Goal: Communication & Community: Answer question/provide support

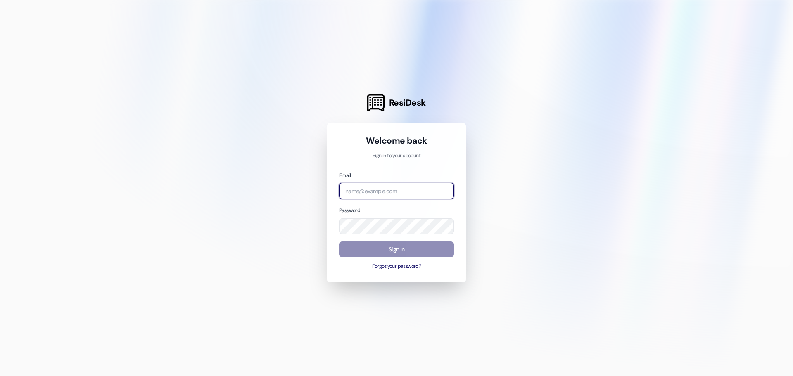
type input "wendy.g@westlandreg.com"
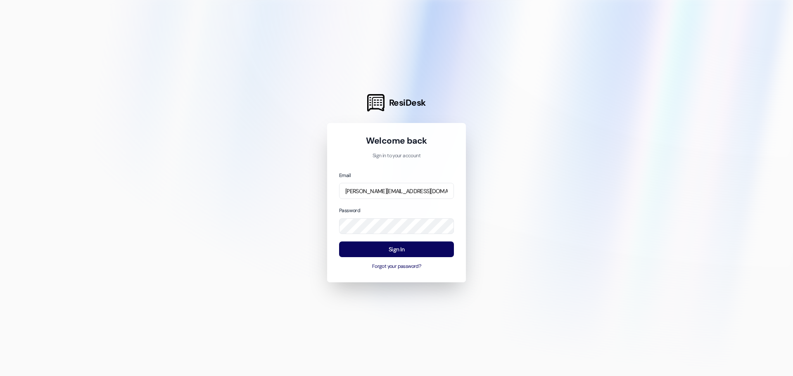
drag, startPoint x: 400, startPoint y: 249, endPoint x: 420, endPoint y: 237, distance: 23.6
click at [399, 250] on button "Sign In" at bounding box center [396, 250] width 115 height 16
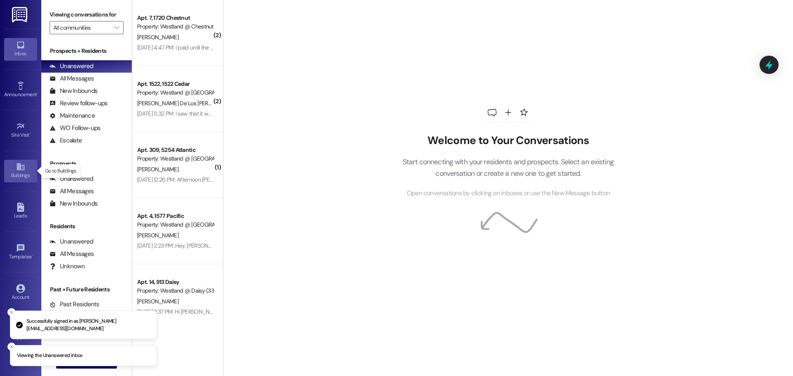
click at [21, 174] on div "Buildings" at bounding box center [20, 175] width 41 height 8
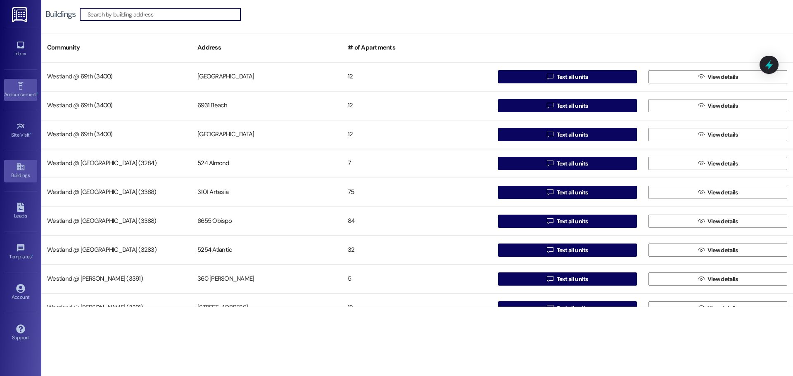
click at [19, 92] on div "Announcement •" at bounding box center [20, 94] width 41 height 8
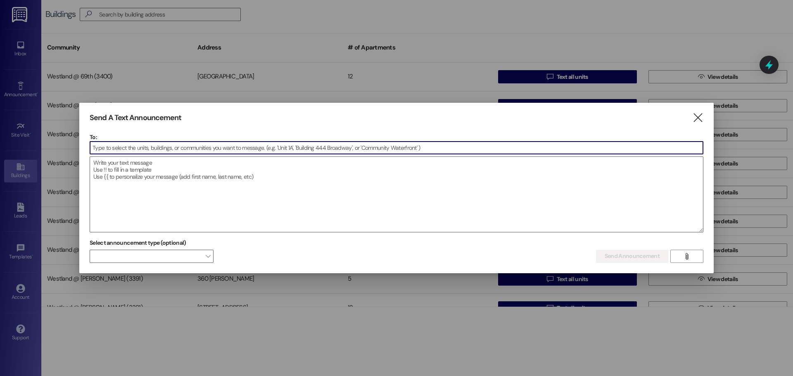
click at [190, 152] on input at bounding box center [396, 148] width 613 height 12
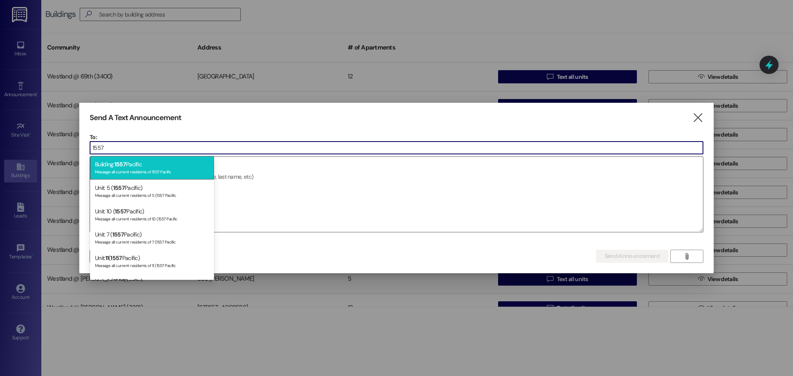
type input "1557"
click at [181, 164] on div "Building: 1557 Pacific Message all current residents of 1557 Pacific" at bounding box center [152, 168] width 124 height 24
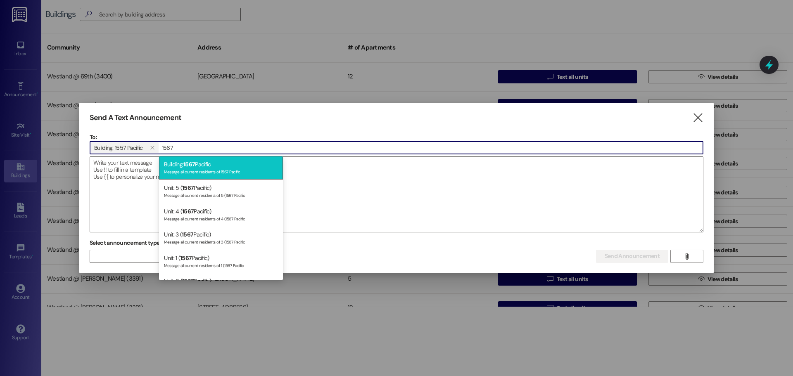
type input "1567"
click at [187, 164] on span "1567" at bounding box center [189, 164] width 12 height 7
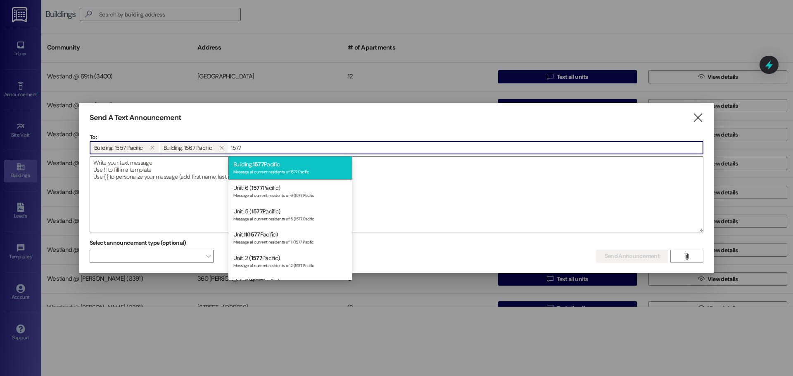
type input "1577"
click at [262, 176] on div "Building: 1577 Pacific Message all current residents of 1577 Pacific" at bounding box center [290, 168] width 124 height 24
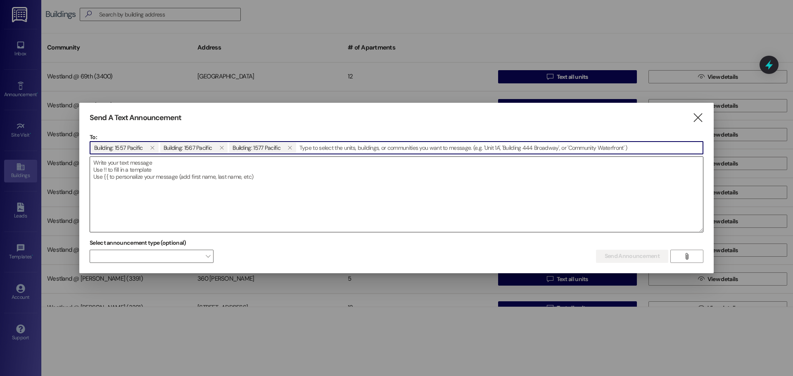
click at [160, 203] on textarea at bounding box center [396, 194] width 613 height 75
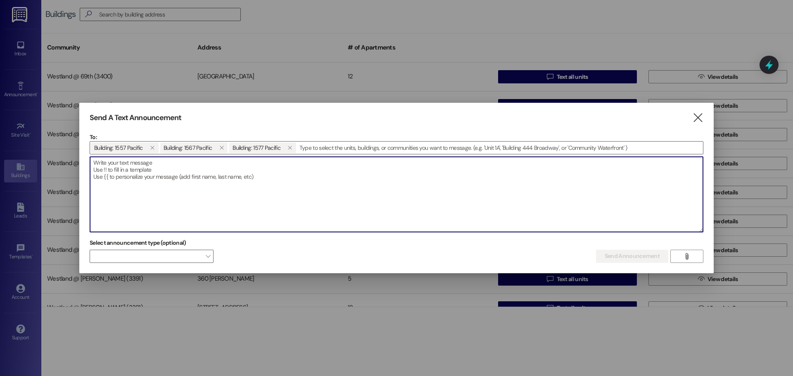
click at [165, 199] on textarea at bounding box center [396, 194] width 613 height 75
click at [164, 193] on textarea at bounding box center [396, 194] width 613 height 75
paste textarea "🚫 Resident Announcement – No Parking in Front of Garages 🚫 Dear Residents of 15…"
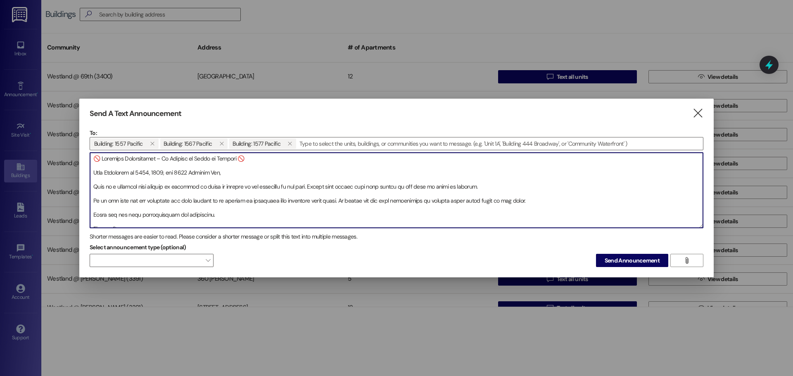
scroll to position [89, 0]
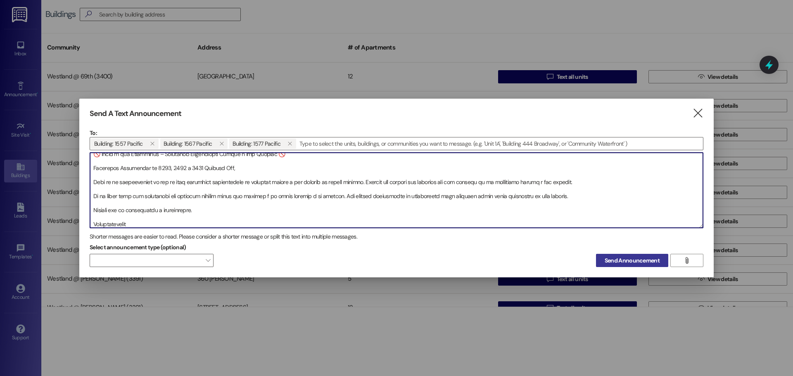
type textarea "🚫 Resident Announcement – No Parking in Front of Garages 🚫 Dear Residents of 15…"
click at [629, 264] on span "Send Announcement" at bounding box center [632, 260] width 55 height 9
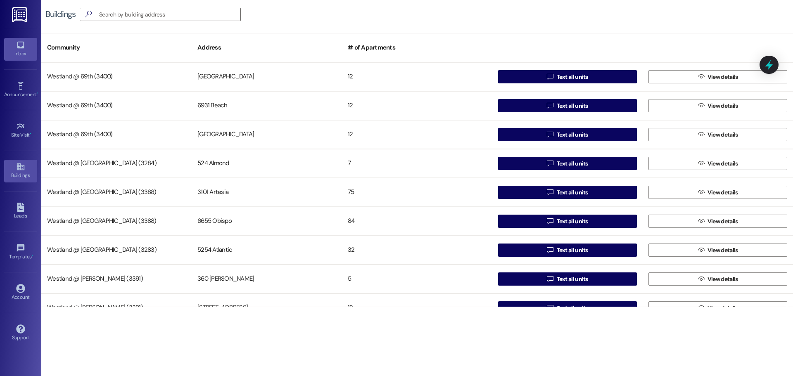
click at [18, 54] on div "Inbox" at bounding box center [20, 54] width 41 height 8
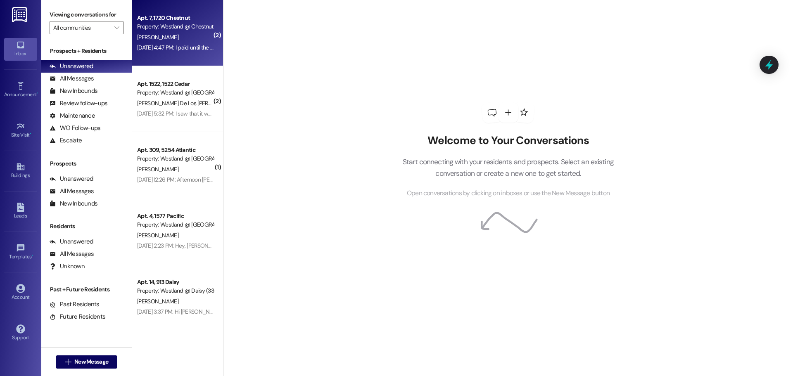
click at [172, 50] on div "Aug 12, 2025 at 4:47 PM: I paid until the 11th I believe Aug 12, 2025 at 4:47 P…" at bounding box center [187, 47] width 101 height 7
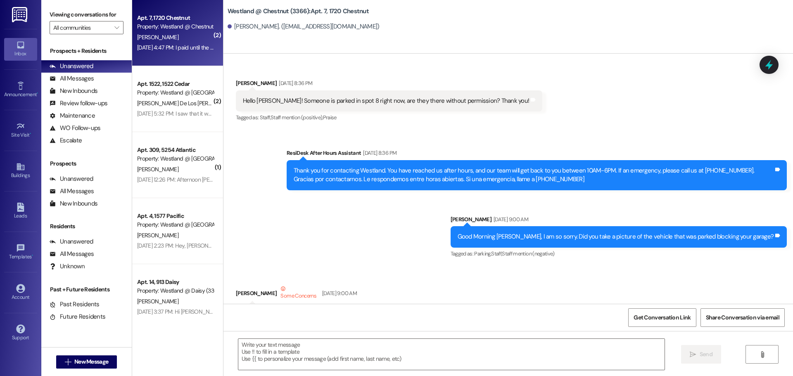
scroll to position [8307, 0]
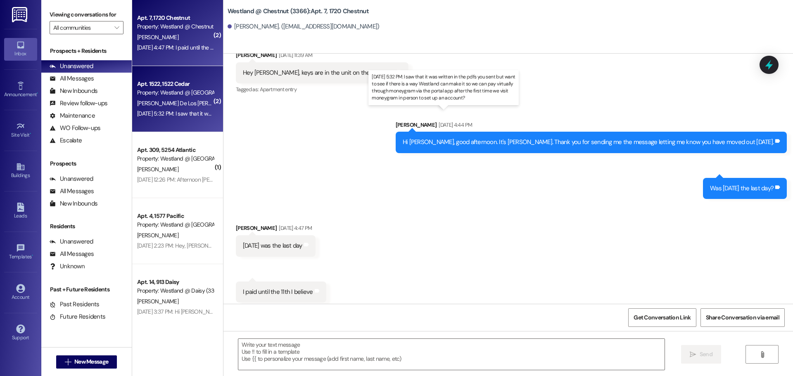
click at [179, 110] on div "Aug 12, 2025 at 5:32 PM: I saw that it was written in the pdfs you sent but wan…" at bounding box center [435, 113] width 596 height 7
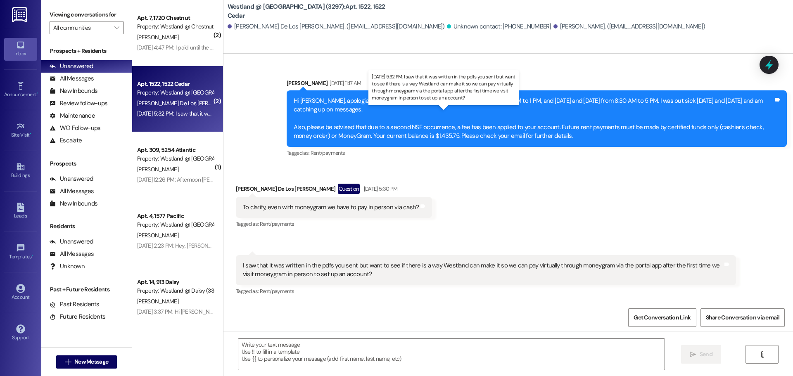
scroll to position [619, 0]
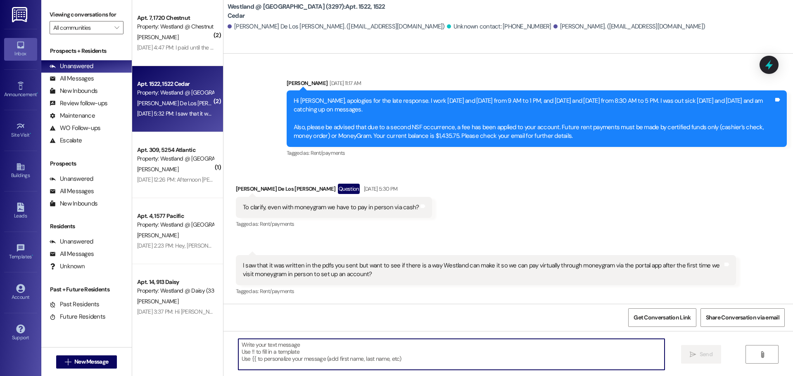
click at [297, 344] on textarea at bounding box center [451, 354] width 426 height 31
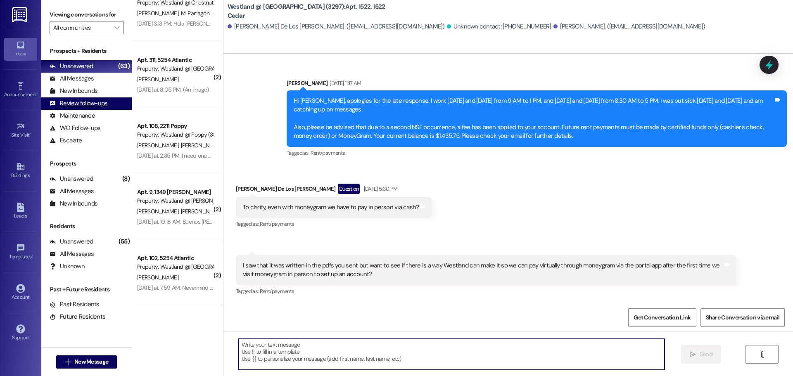
scroll to position [297, 0]
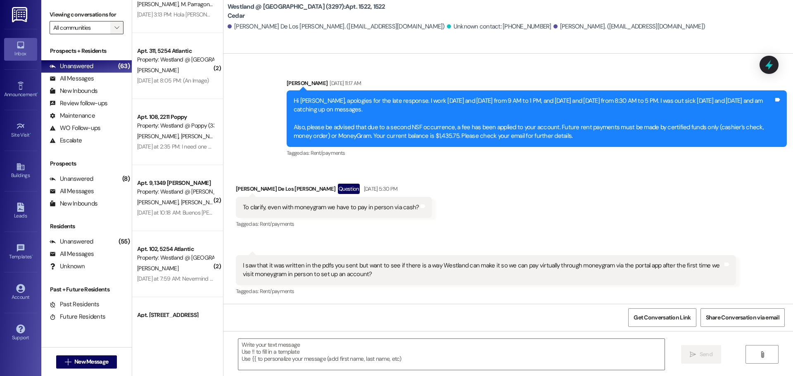
click at [112, 29] on button "" at bounding box center [116, 27] width 13 height 13
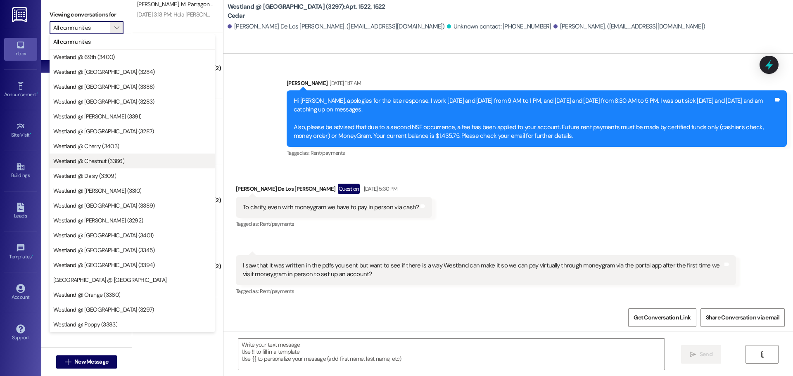
click at [101, 159] on span "Westland @ Chestnut (3366)" at bounding box center [88, 161] width 71 height 8
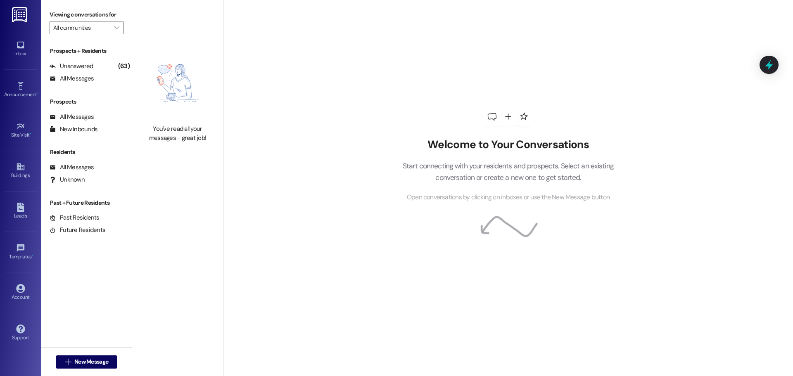
type input "Westland @ Chestnut (3366)"
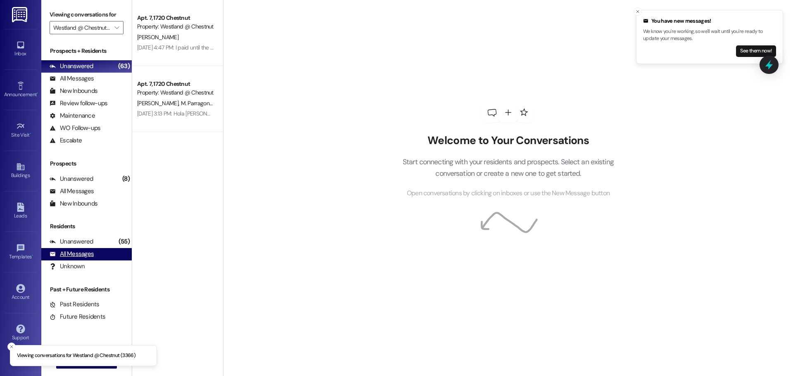
click at [84, 255] on div "All Messages" at bounding box center [72, 254] width 44 height 9
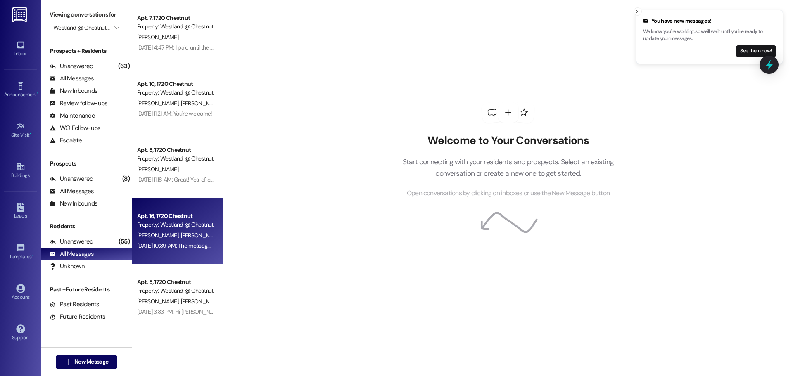
click at [176, 240] on div "B. Ross K. Todd" at bounding box center [175, 235] width 78 height 10
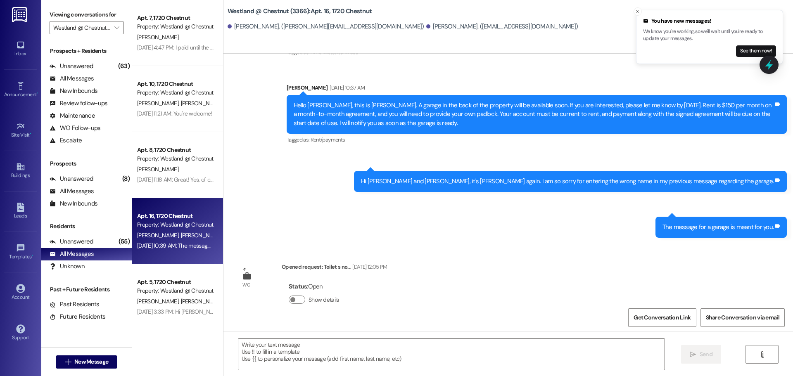
scroll to position [8998, 0]
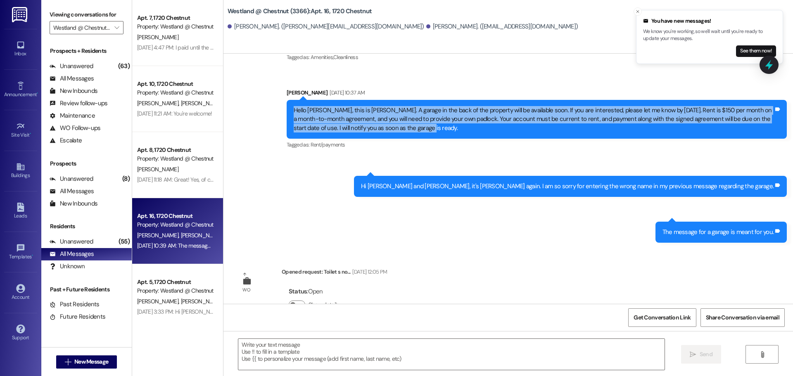
drag, startPoint x: 292, startPoint y: 98, endPoint x: 433, endPoint y: 118, distance: 142.6
click at [433, 118] on div "Hello Fabiola, this is Wendy. A garage in the back of the property will be avai…" at bounding box center [534, 119] width 482 height 26
copy div "Hello Fabiola, this is Wendy. A garage in the back of the property will be avai…"
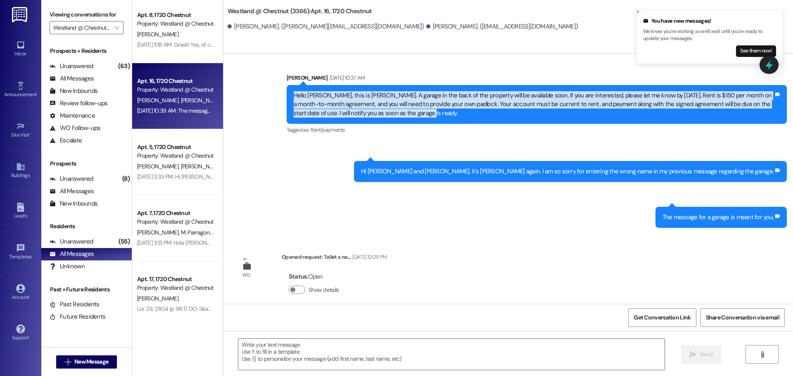
scroll to position [149, 0]
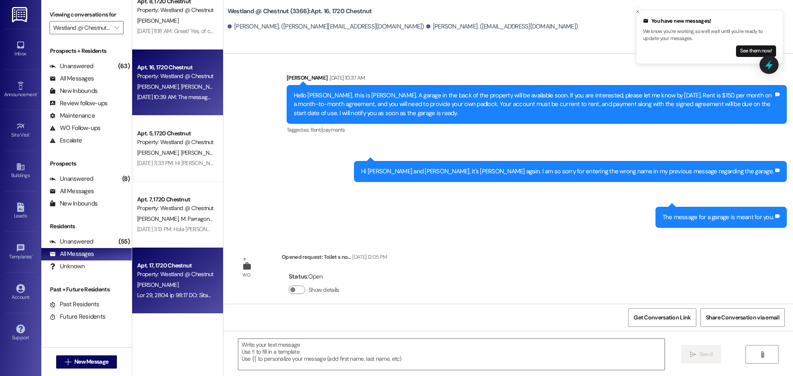
click at [185, 283] on div "K. Conner" at bounding box center [175, 285] width 78 height 10
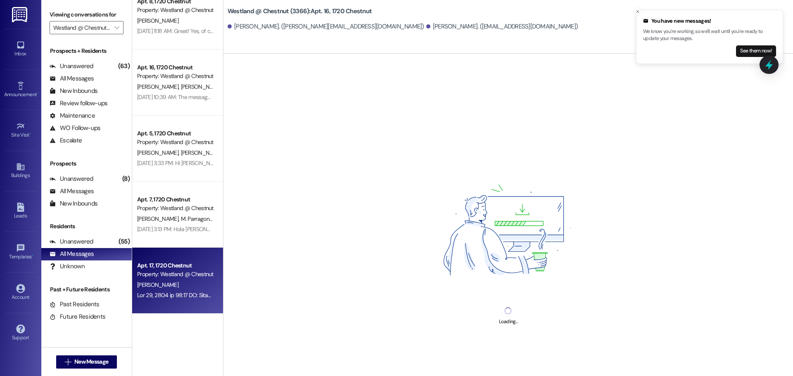
click at [160, 271] on div "Property: Westland @ Chestnut (3366)" at bounding box center [175, 274] width 76 height 9
click at [633, 12] on div "Westland @ Chestnut (3366): Apt. 16, 1720 Chestnut Karen Todd. (karen.todd79@ya…" at bounding box center [510, 18] width 565 height 33
click at [639, 10] on icon "Close toast" at bounding box center [637, 11] width 5 height 5
click at [169, 280] on div "K. Conner" at bounding box center [175, 285] width 78 height 10
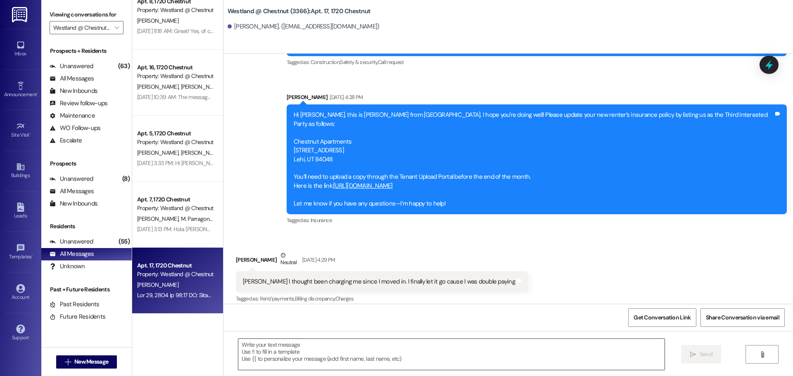
scroll to position [2640, 0]
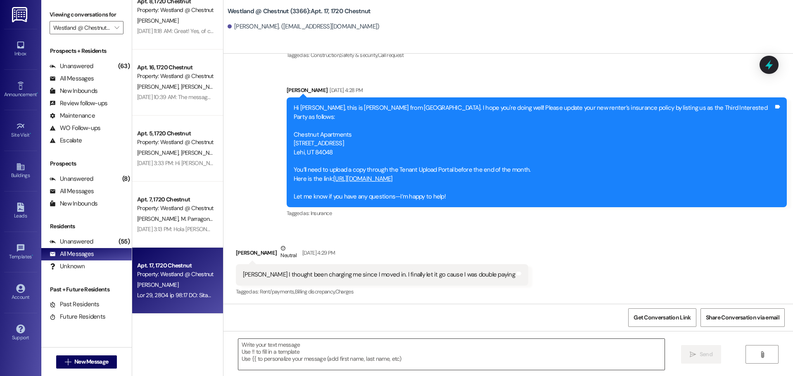
click at [334, 352] on textarea at bounding box center [451, 354] width 426 height 31
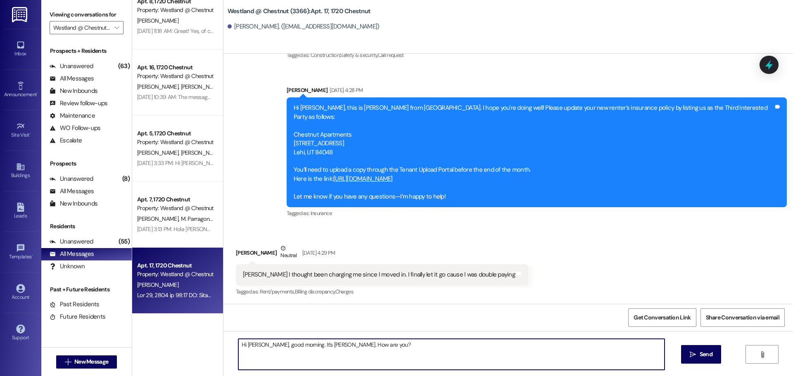
type textarea "Hi Keosha, good morning. It's Wendy. How are you?"
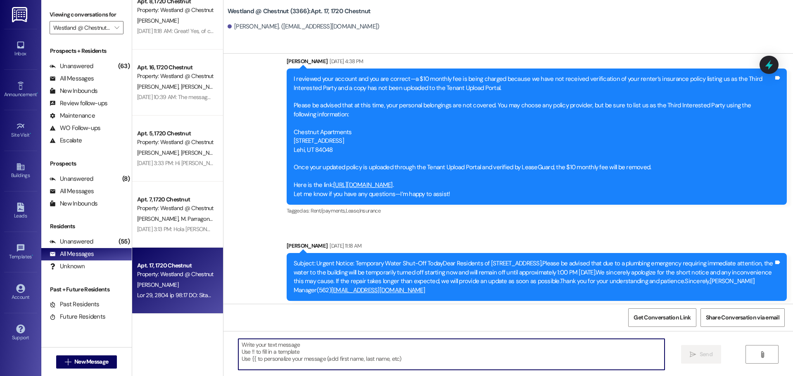
scroll to position [3196, 0]
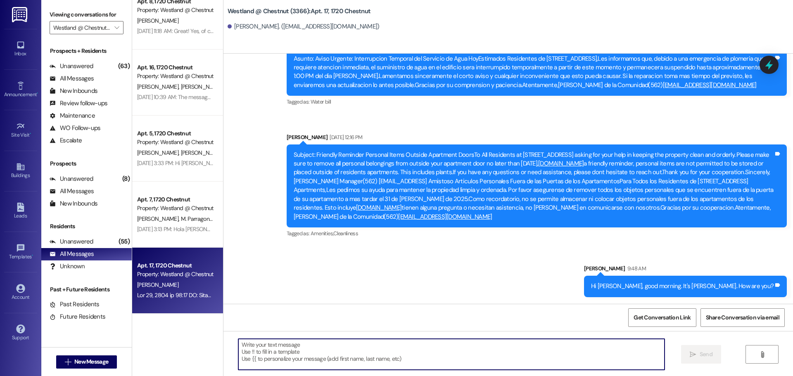
click at [382, 352] on textarea at bounding box center [451, 354] width 426 height 31
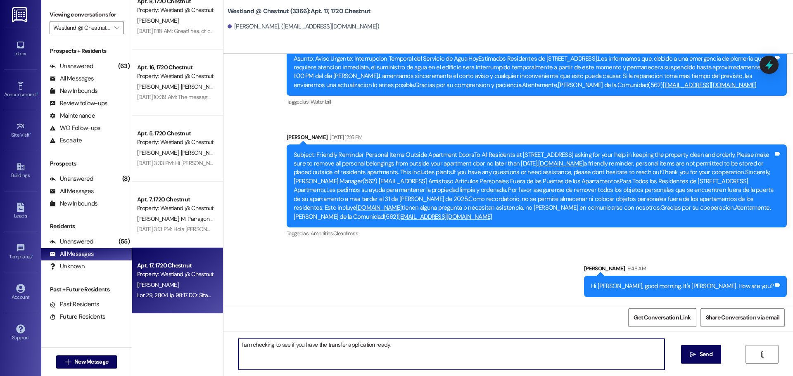
type textarea "I am checking to see if you have the transfer application ready."
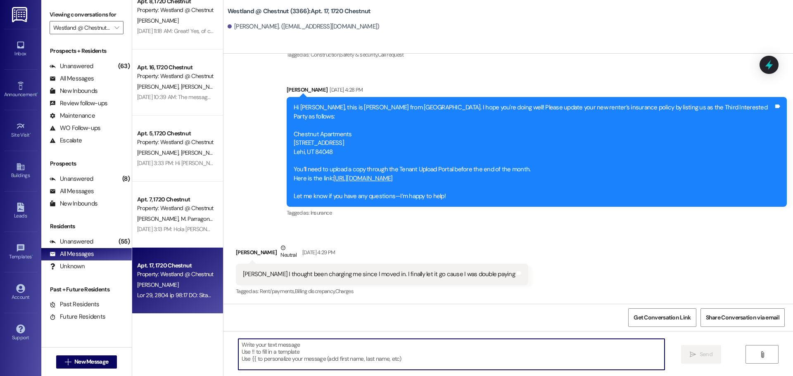
scroll to position [2640, 0]
paste textarea "Hello Fabiola, this is Wendy. A garage in the back of the property will be avai…"
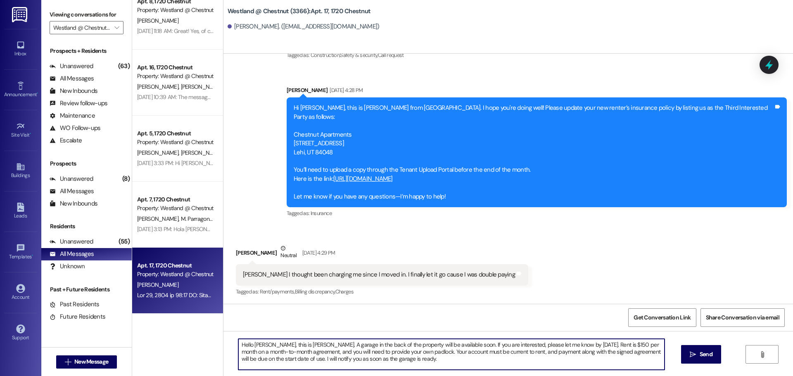
drag, startPoint x: 307, startPoint y: 343, endPoint x: 178, endPoint y: 346, distance: 129.3
click at [178, 347] on div "Apt. 7, 1720 Chestnut Property: Westland @ Chestnut (3366) G. Molina Aug 12, 20…" at bounding box center [462, 188] width 661 height 376
drag, startPoint x: 574, startPoint y: 346, endPoint x: 565, endPoint y: 366, distance: 21.8
click at [574, 346] on textarea "I also, want to let you know a garage in the back of the property will be avail…" at bounding box center [451, 354] width 426 height 31
type textarea "I also, want to let you know a garage in the back of the property will be avail…"
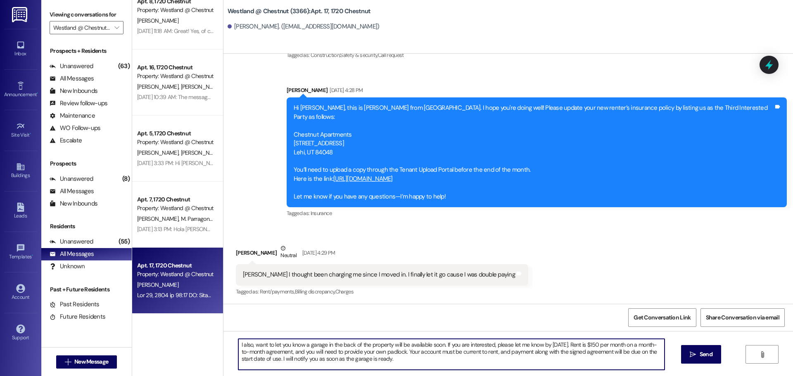
click at [431, 363] on textarea "I also, want to let you know a garage in the back of the property will be avail…" at bounding box center [451, 354] width 426 height 31
click at [477, 361] on textarea "I also, want to let you know a garage in the back of the property will be avail…" at bounding box center [451, 354] width 426 height 31
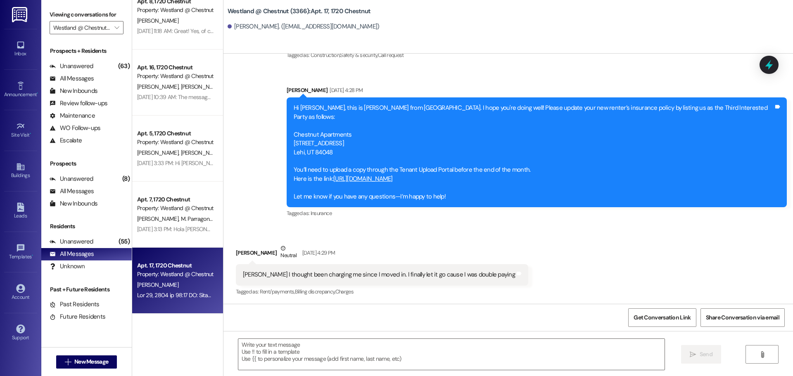
click at [642, 273] on div "Received via SMS Keosha Conner Neutral Jul 23, 2025 at 4:29 PM Wendy I thought …" at bounding box center [508, 265] width 570 height 78
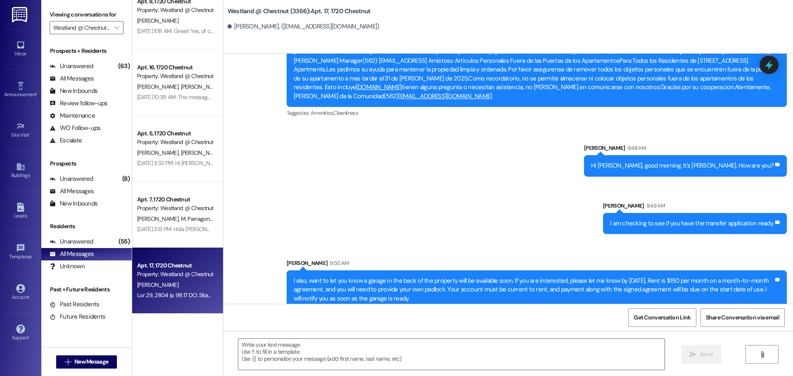
scroll to position [3328, 0]
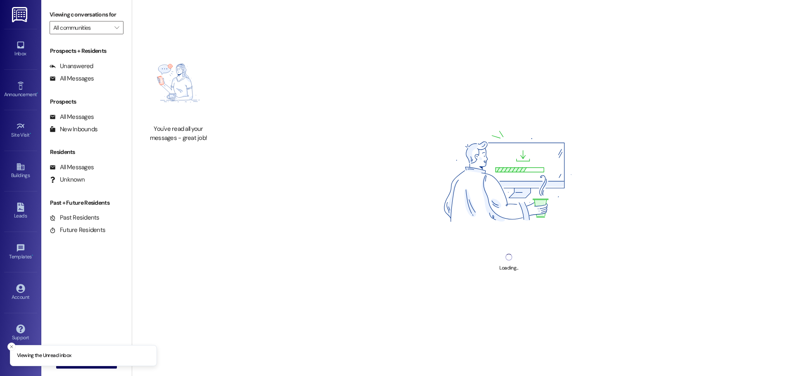
type input "Westland @ Chestnut (3366)"
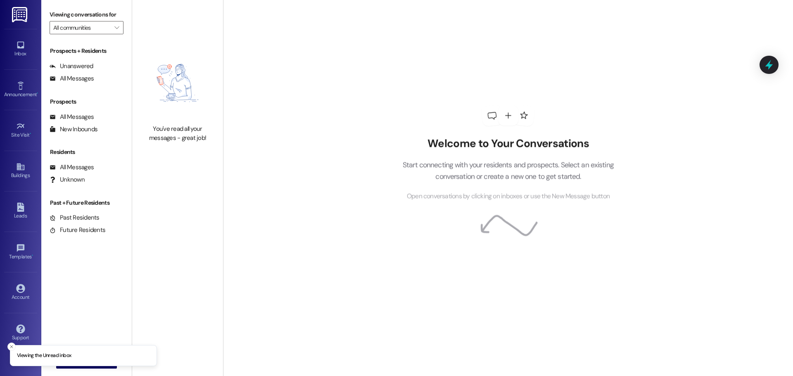
type input "Westland @ Chestnut (3366)"
